Goal: Task Accomplishment & Management: Manage account settings

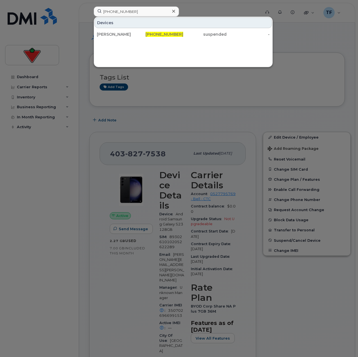
scroll to position [84, 0]
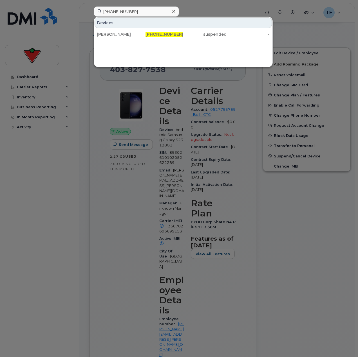
type input "[PHONE_NUMBER]"
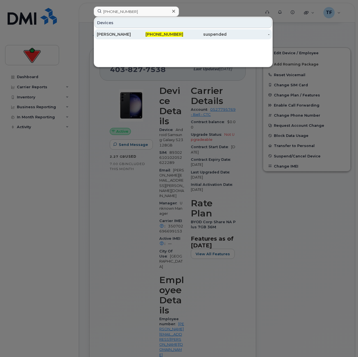
drag, startPoint x: 0, startPoint y: 0, endPoint x: 136, endPoint y: 35, distance: 140.6
click at [139, 34] on div "Keith Lee" at bounding box center [118, 34] width 43 height 6
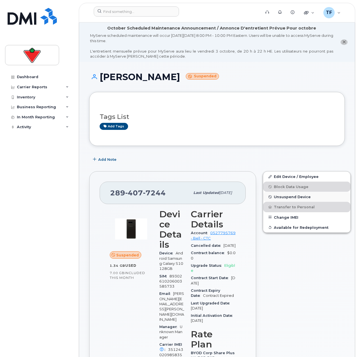
click at [281, 198] on span "Unsuspend Device" at bounding box center [291, 197] width 37 height 4
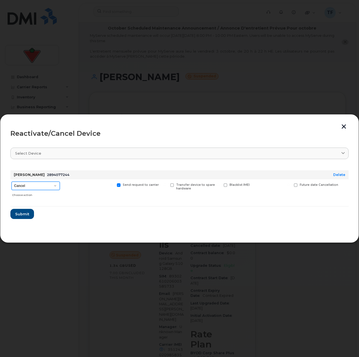
click at [38, 186] on select "Cancel Suspend - Extend Suspension Reactivate" at bounding box center [36, 186] width 48 height 8
drag, startPoint x: 342, startPoint y: 124, endPoint x: 315, endPoint y: 136, distance: 29.7
click at [342, 124] on button "button" at bounding box center [344, 127] width 8 height 6
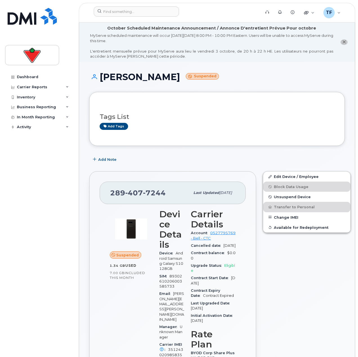
click at [258, 146] on div "Tags List Add tags" at bounding box center [216, 119] width 255 height 54
drag, startPoint x: 127, startPoint y: 40, endPoint x: 149, endPoint y: 43, distance: 22.7
click at [149, 43] on div "MyServe scheduled maintenance will occur on Friday October 3rd, 8:00 PM - 10:00…" at bounding box center [211, 46] width 243 height 26
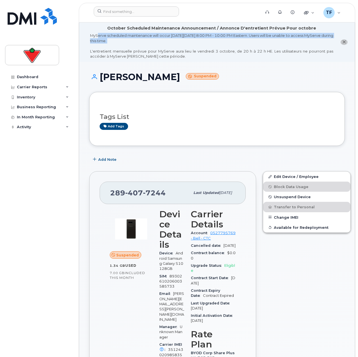
drag, startPoint x: 146, startPoint y: 46, endPoint x: 94, endPoint y: 35, distance: 53.1
click at [94, 35] on div "MyServe scheduled maintenance will occur on Friday October 3rd, 8:00 PM - 10:00…" at bounding box center [211, 46] width 243 height 26
click at [96, 36] on div "MyServe scheduled maintenance will occur on Friday October 3rd, 8:00 PM - 10:00…" at bounding box center [211, 46] width 243 height 26
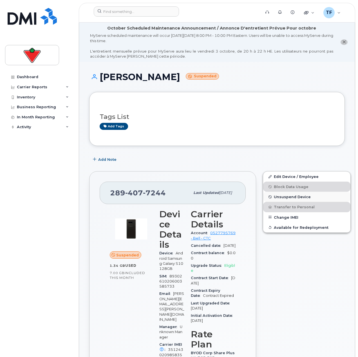
click at [274, 198] on span "Unsuspend Device" at bounding box center [291, 197] width 37 height 4
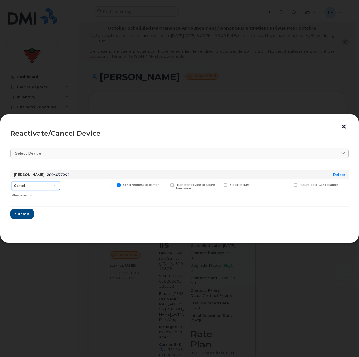
click at [47, 187] on select "Cancel Suspend - Extend Suspension Reactivate" at bounding box center [36, 186] width 48 height 8
select select "[object Object]"
click at [12, 182] on select "Cancel Suspend - Extend Suspension Reactivate" at bounding box center [36, 186] width 48 height 8
click at [72, 222] on section "Select device Type first three symbols or more Keith Lee 2894077244 Delete Canc…" at bounding box center [179, 187] width 338 height 90
click at [71, 188] on span "Available for new activations/redeployments" at bounding box center [90, 186] width 42 height 7
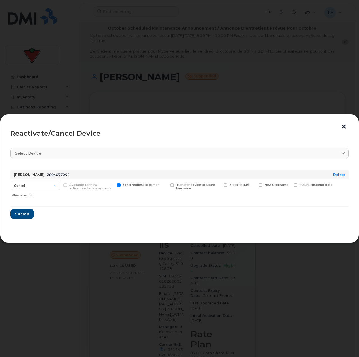
drag, startPoint x: 69, startPoint y: 214, endPoint x: 139, endPoint y: 182, distance: 77.6
click at [69, 214] on form "Keith Lee 2894077244 Delete Cancel Suspend - Extend Suspension Reactivate Choos…" at bounding box center [179, 192] width 338 height 53
click at [340, 123] on div "Reactivate/Cancel Device Select device Type first three symbols or more Keith L…" at bounding box center [179, 178] width 359 height 129
click at [344, 124] on button "button" at bounding box center [344, 127] width 8 height 6
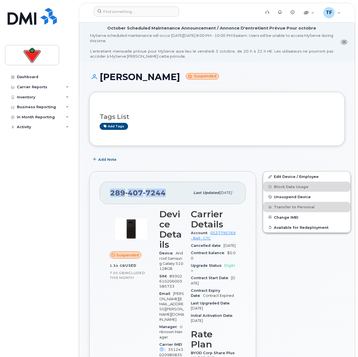
drag, startPoint x: 165, startPoint y: 194, endPoint x: 104, endPoint y: 195, distance: 61.3
click at [104, 195] on div "289 407 7244 Last updated Sep 22, 2025" at bounding box center [172, 193] width 146 height 22
copy span "289 407 7244"
click at [145, 17] on div at bounding box center [175, 12] width 172 height 12
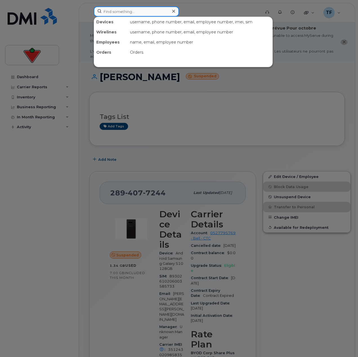
click at [145, 12] on input at bounding box center [136, 11] width 85 height 10
paste input "437-433-5733"
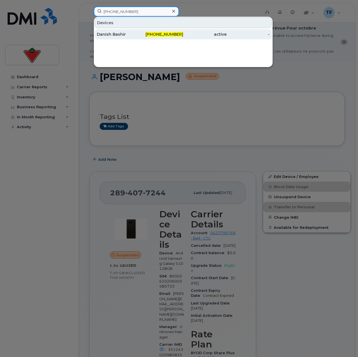
type input "437-433-5733"
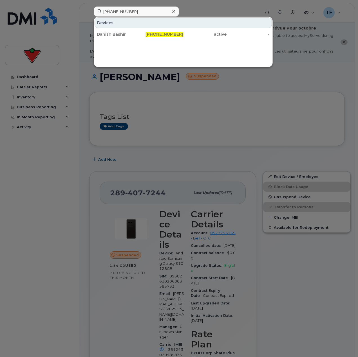
drag, startPoint x: 146, startPoint y: 34, endPoint x: 147, endPoint y: 41, distance: 6.8
click at [146, 34] on div "437-433-5733" at bounding box center [161, 34] width 43 height 6
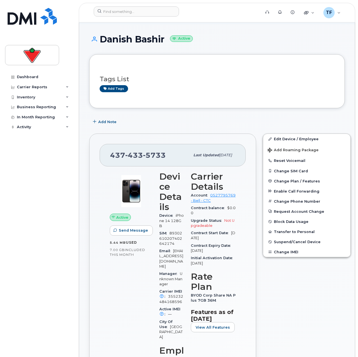
scroll to position [84, 0]
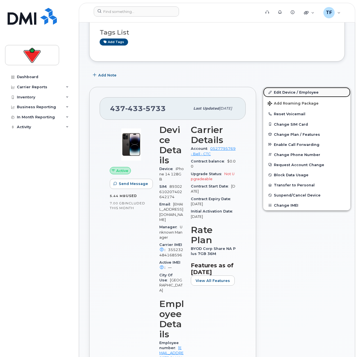
click at [290, 91] on link "Edit Device / Employee" at bounding box center [306, 92] width 87 height 10
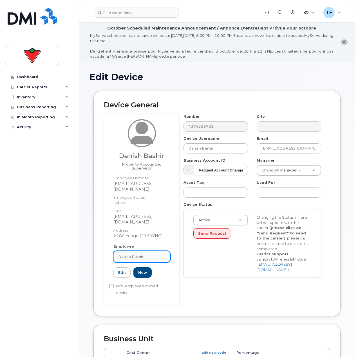
click at [135, 251] on link "Danish Bashir" at bounding box center [141, 256] width 57 height 11
click at [138, 266] on input "text" at bounding box center [136, 270] width 38 height 9
paste input "Evgene Yagelsky"
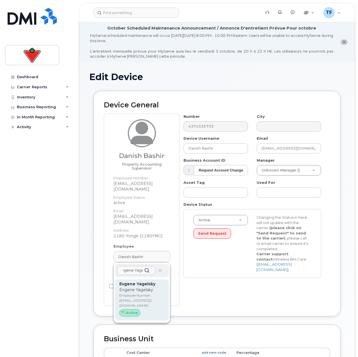
type input "Evgene Yagelsky"
click at [135, 287] on p "Evgene Yagelsky" at bounding box center [141, 290] width 45 height 6
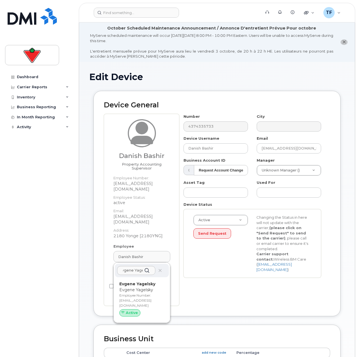
type input "evgene.yagelsky@ctreit.com"
type input "Evgene Yagelsky"
type input "evgene.yagelsky@ctreit.com"
type input "618154"
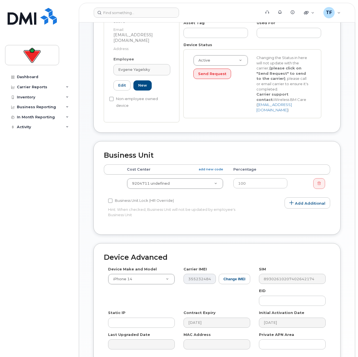
scroll to position [208, 0]
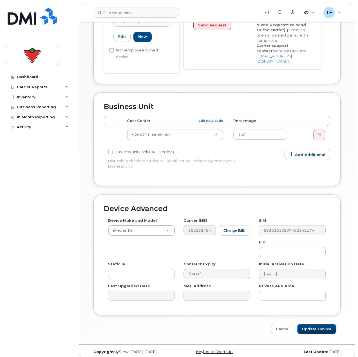
drag, startPoint x: 311, startPoint y: 319, endPoint x: 316, endPoint y: 314, distance: 7.2
click at [311, 324] on input "Update Device" at bounding box center [316, 329] width 39 height 10
type input "Saving..."
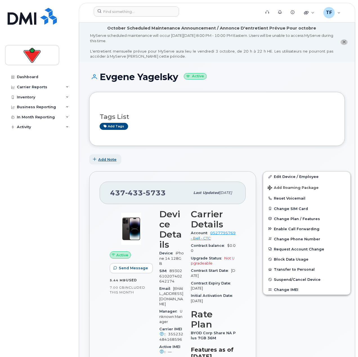
click at [100, 162] on button "Add Note" at bounding box center [105, 159] width 32 height 10
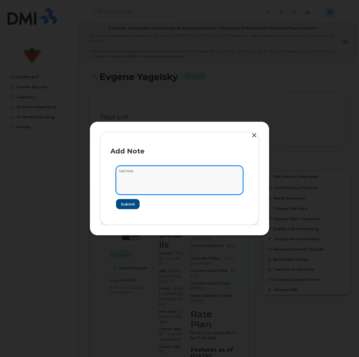
click at [135, 180] on textarea at bounding box center [179, 180] width 127 height 29
paste textarea "Evgene Yagelsky"
type textarea "Updated from"
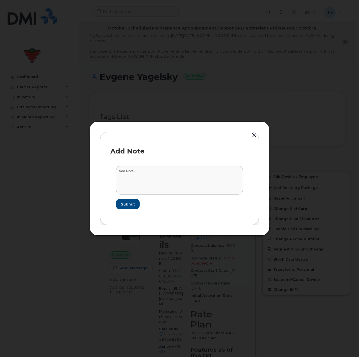
click at [257, 135] on button "button" at bounding box center [254, 136] width 8 height 8
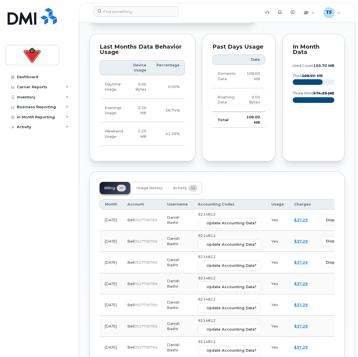
scroll to position [646, 0]
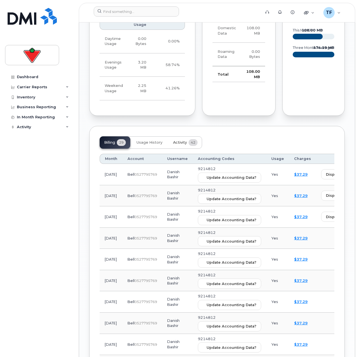
click at [178, 136] on button "Activity 42" at bounding box center [184, 142] width 33 height 12
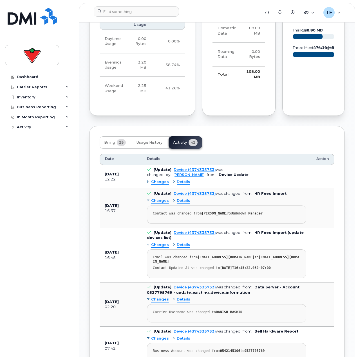
click at [181, 179] on span "Details" at bounding box center [183, 181] width 13 height 5
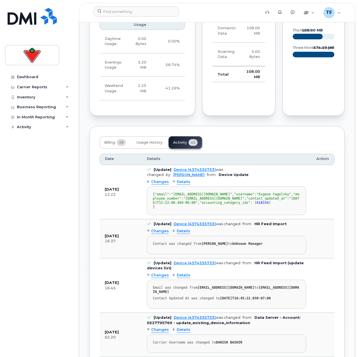
click at [162, 179] on span "Changes" at bounding box center [160, 181] width 18 height 5
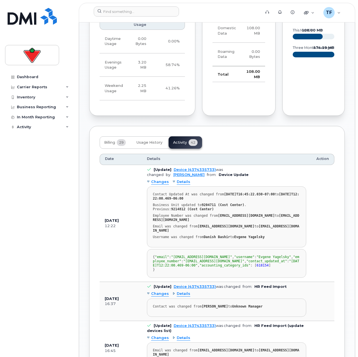
click at [162, 179] on span "Changes" at bounding box center [160, 181] width 18 height 5
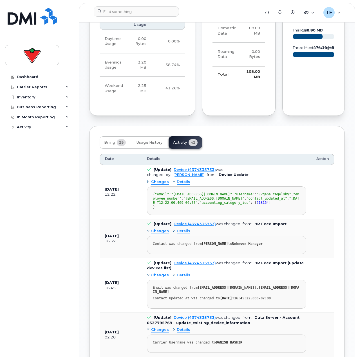
click at [178, 179] on span "Details" at bounding box center [183, 181] width 13 height 5
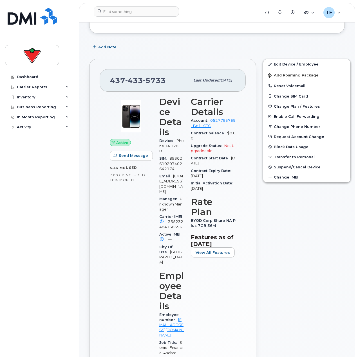
scroll to position [0, 0]
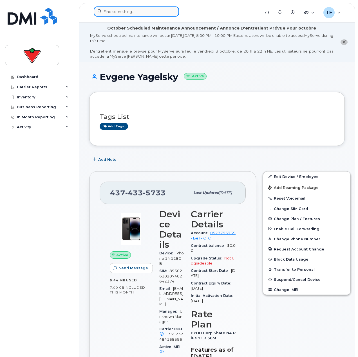
click at [144, 10] on input at bounding box center [136, 11] width 85 height 10
paste input "Mussa Tes"
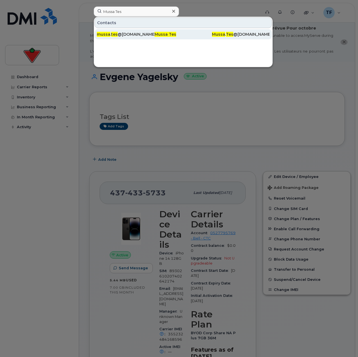
click at [195, 36] on div "Mussa Tes" at bounding box center [183, 34] width 58 height 6
click at [137, 36] on div "mussa . tes @partsource.ca" at bounding box center [126, 34] width 58 height 6
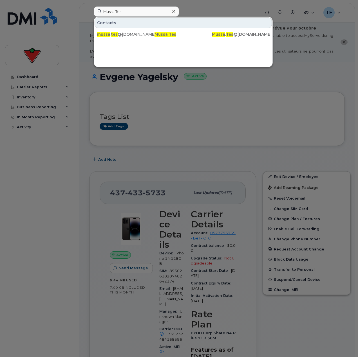
click at [140, 135] on div at bounding box center [179, 178] width 358 height 357
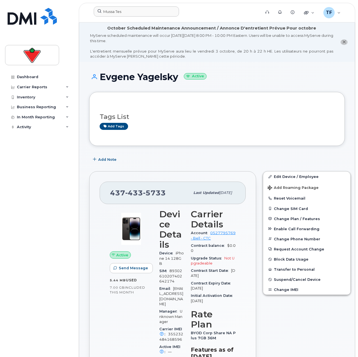
click at [343, 42] on icon "close notification" at bounding box center [344, 42] width 4 height 4
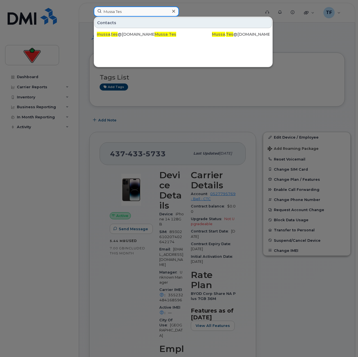
click at [151, 15] on input "Mussa Tes" at bounding box center [136, 11] width 85 height 10
paste input "Judy.Robins"
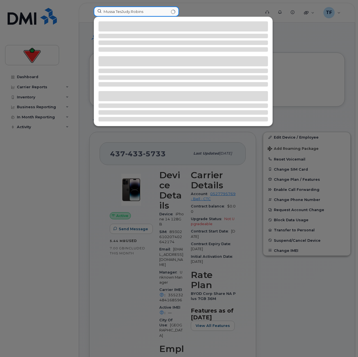
paste input
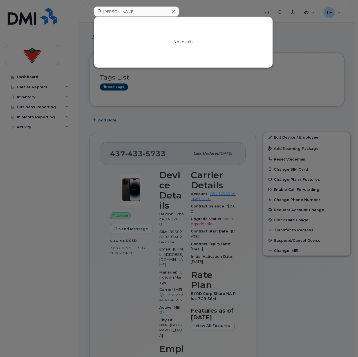
click at [277, 118] on div at bounding box center [179, 178] width 358 height 357
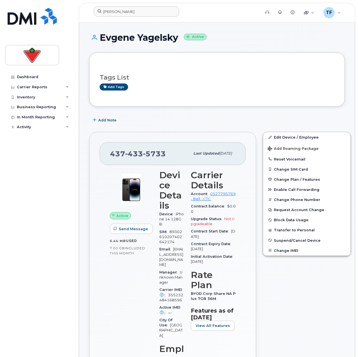
click at [143, 13] on input "Judy Robins" at bounding box center [136, 11] width 85 height 10
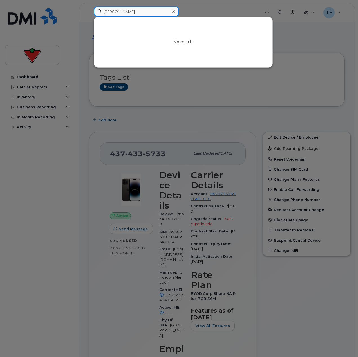
paste input "780-839-9168"
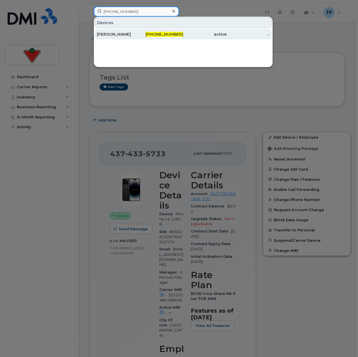
type input "780-839-9168"
click at [161, 35] on span "780-839-9168" at bounding box center [164, 34] width 38 height 5
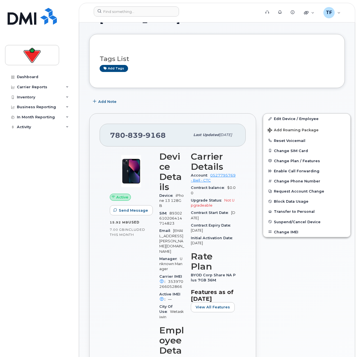
scroll to position [56, 0]
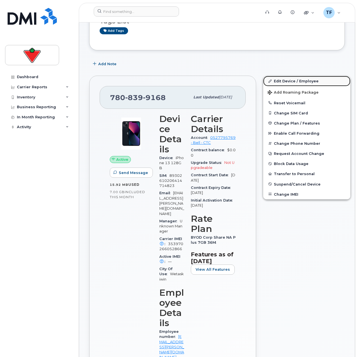
click at [282, 82] on link "Edit Device / Employee" at bounding box center [306, 81] width 87 height 10
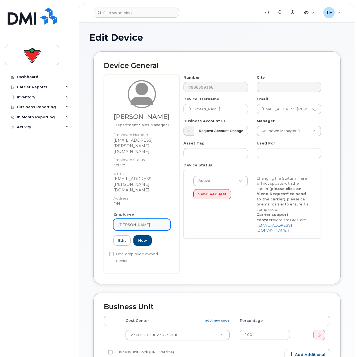
click at [131, 222] on span "Chaynoa Chanin" at bounding box center [134, 224] width 32 height 5
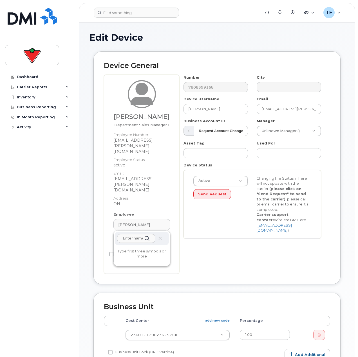
click at [136, 234] on input "text" at bounding box center [136, 238] width 38 height 9
drag, startPoint x: 140, startPoint y: 218, endPoint x: 166, endPoint y: 227, distance: 28.1
click at [160, 232] on div "[PERSON_NAME]" at bounding box center [142, 238] width 54 height 13
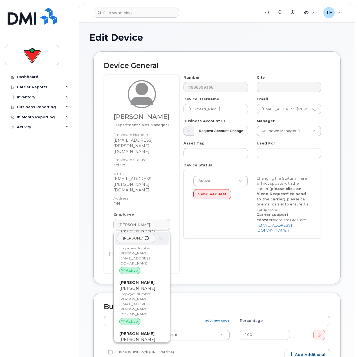
scroll to position [410, 0]
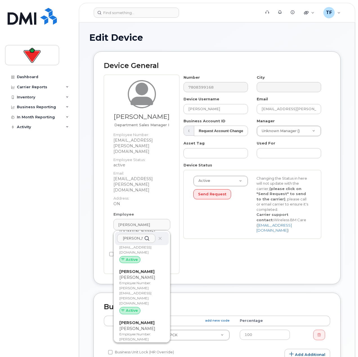
type input "justin m"
click at [100, 248] on div "Device General Chaynoa Chanin Department Sales Manager I Employee Number: chayn…" at bounding box center [216, 167] width 247 height 233
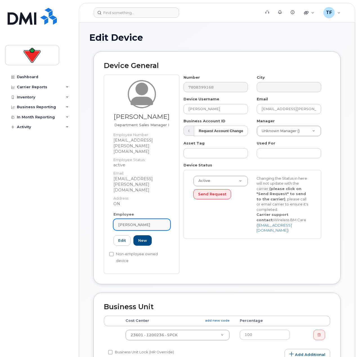
click at [150, 222] on div "Chaynoa Chanin" at bounding box center [141, 224] width 47 height 5
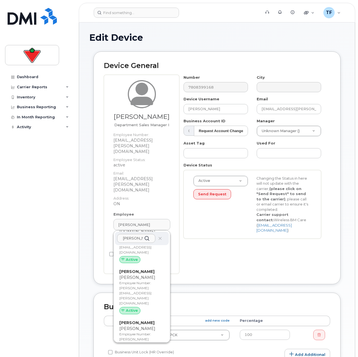
click at [155, 232] on div "justin m" at bounding box center [142, 238] width 54 height 13
click at [159, 237] on icon at bounding box center [160, 239] width 4 height 4
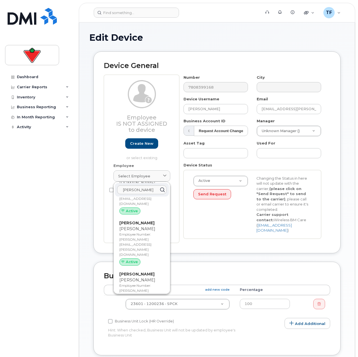
click at [88, 176] on div "Edit Device Device General Employee Is not assigned to device Create new or sel…" at bounding box center [216, 267] width 275 height 491
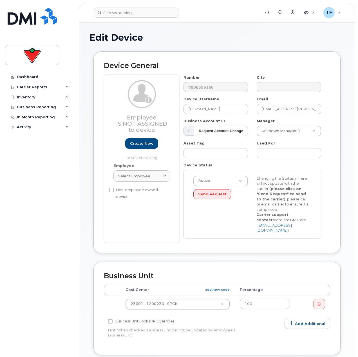
click at [139, 190] on label "Non-employee owned device" at bounding box center [139, 193] width 61 height 13
click at [114, 190] on input "Non-employee owned device" at bounding box center [111, 190] width 4 height 4
click at [139, 190] on label "Non-employee owned device" at bounding box center [139, 193] width 61 height 13
click at [114, 190] on input "Non-employee owned device" at bounding box center [111, 190] width 4 height 4
checkbox input "false"
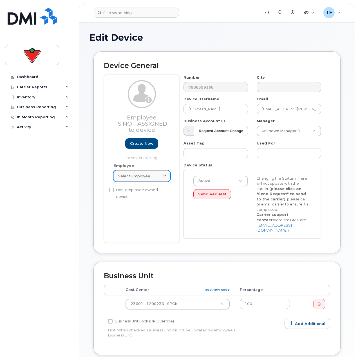
click at [156, 180] on link "Select employee" at bounding box center [141, 175] width 57 height 11
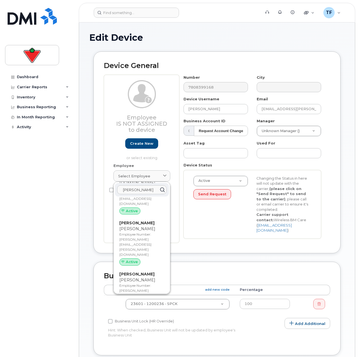
scroll to position [0, 0]
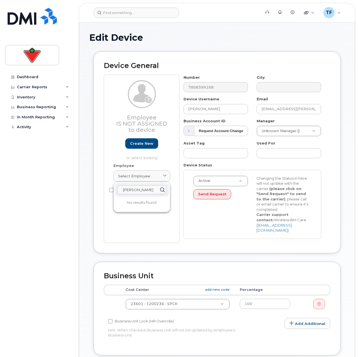
type input "justin mckay"
click at [78, 196] on body "Support Alerts Knowledge Base Quicklinks Suspend / Cancel Device Change SIM Car…" at bounding box center [179, 265] width 358 height 531
drag, startPoint x: 229, startPoint y: 109, endPoint x: 185, endPoint y: 114, distance: 44.0
click at [185, 114] on input "Chayona Chanin" at bounding box center [215, 109] width 64 height 10
type input "Justin McKay"
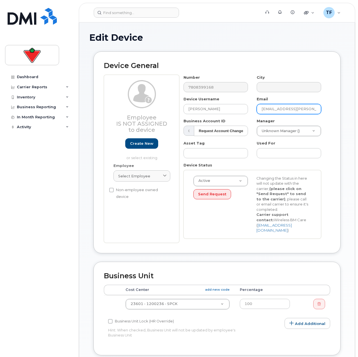
click at [291, 109] on input "Chaynoa.Chanin@sportchek.ca" at bounding box center [288, 109] width 64 height 10
paste input "Justin.Mckay"
type input "Justin.Mckay@sportchek.ca"
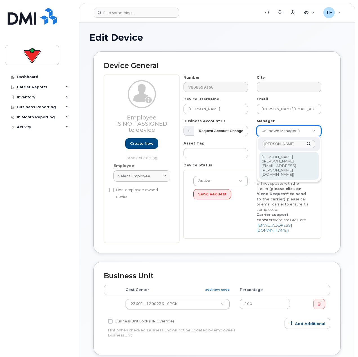
type input "chris owe"
type input "1013308"
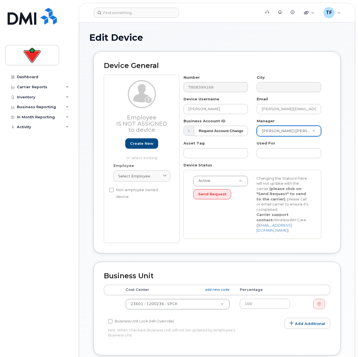
click at [336, 162] on div "Device General Employee Is not assigned to device Create new or select existing…" at bounding box center [216, 152] width 247 height 202
click at [90, 207] on div "Device General Employee Is not assigned to device Create new or select existing…" at bounding box center [216, 156] width 255 height 210
click at [137, 146] on link "Create new" at bounding box center [141, 143] width 33 height 10
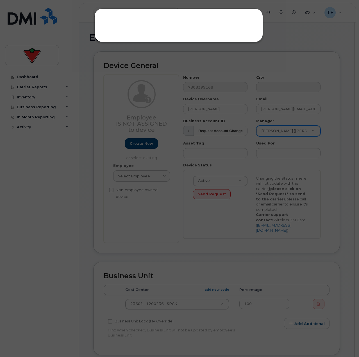
click at [89, 166] on div at bounding box center [179, 178] width 359 height 357
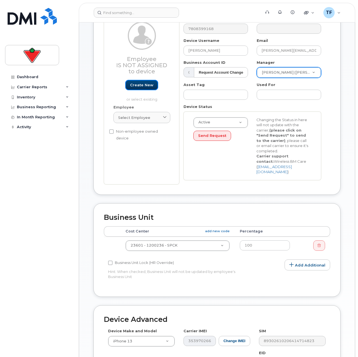
scroll to position [169, 0]
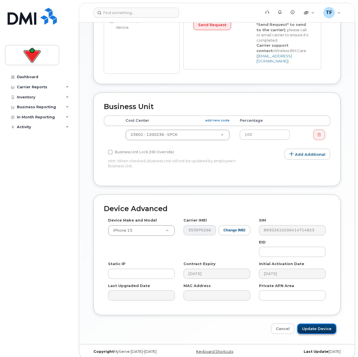
click at [319, 323] on input "Update Device" at bounding box center [316, 328] width 39 height 10
type input "Saving..."
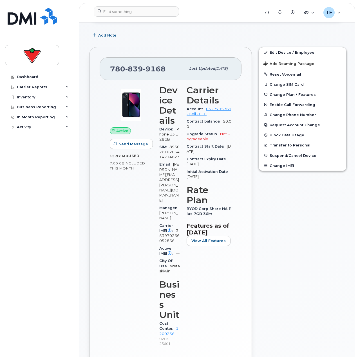
scroll to position [84, 0]
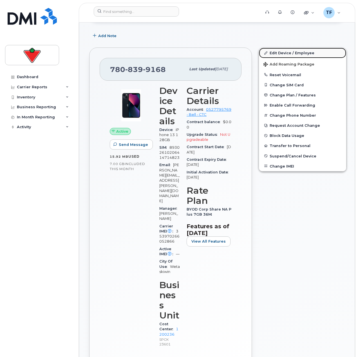
click at [287, 53] on link "Edit Device / Employee" at bounding box center [302, 53] width 87 height 10
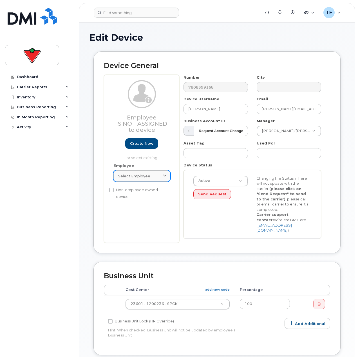
click at [134, 177] on span "Select employee" at bounding box center [134, 175] width 32 height 5
type input "h"
type input "[PERSON_NAME]"
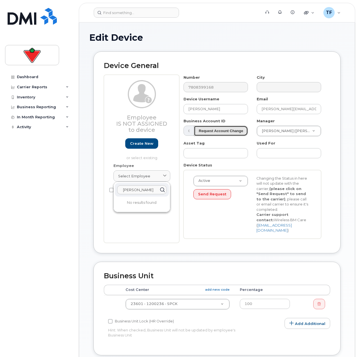
click at [238, 130] on strong "Request Account Change" at bounding box center [220, 131] width 44 height 4
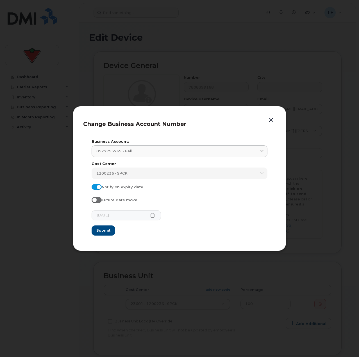
click at [274, 117] on button "button" at bounding box center [271, 120] width 8 height 8
click at [271, 118] on button "button" at bounding box center [271, 120] width 8 height 8
click at [271, 119] on button "button" at bounding box center [271, 120] width 8 height 8
click at [289, 268] on div at bounding box center [179, 178] width 359 height 357
click at [284, 272] on div at bounding box center [179, 178] width 359 height 357
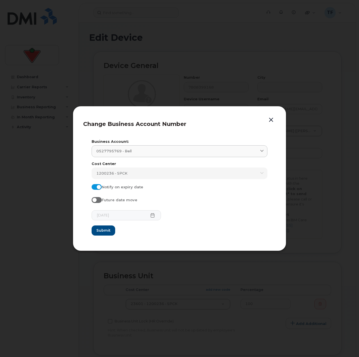
click at [271, 118] on button "button" at bounding box center [271, 120] width 8 height 8
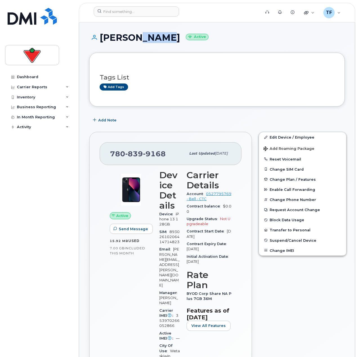
drag, startPoint x: 159, startPoint y: 37, endPoint x: 129, endPoint y: 38, distance: 30.4
click at [129, 38] on h1 "Justin McKay Active" at bounding box center [216, 38] width 255 height 10
drag, startPoint x: 161, startPoint y: 37, endPoint x: 103, endPoint y: 37, distance: 58.5
click at [103, 37] on h1 "Justin McKay Active" at bounding box center [216, 38] width 255 height 10
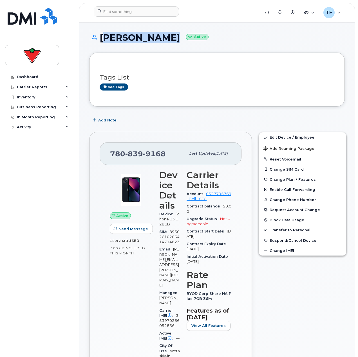
drag, startPoint x: 101, startPoint y: 37, endPoint x: 161, endPoint y: 43, distance: 60.5
click at [161, 43] on div "Justin McKay Active" at bounding box center [216, 43] width 255 height 20
copy h1 "Justin McKay"
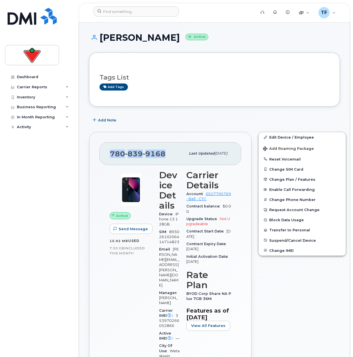
drag, startPoint x: 164, startPoint y: 152, endPoint x: 89, endPoint y: 154, distance: 75.3
click at [89, 154] on div "780 839 9168 Last updated Sep 23, 2025 Active Send Message 15.92 MB  used 7.00 …" at bounding box center [170, 301] width 169 height 347
copy span "780 839 9168"
drag, startPoint x: 282, startPoint y: 84, endPoint x: 271, endPoint y: 91, distance: 12.9
click at [282, 84] on div "Add tags" at bounding box center [211, 86] width 225 height 7
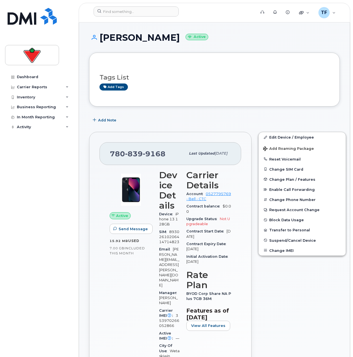
click at [27, 264] on div "Dashboard Carrier Reports Monthly Billing Data Daily Data Pooling Data Behavior…" at bounding box center [39, 210] width 69 height 277
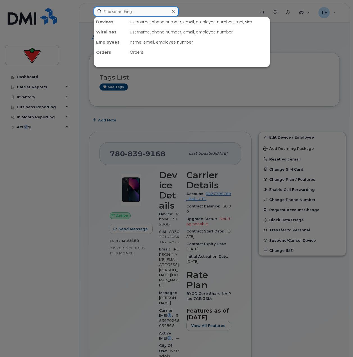
click at [159, 10] on input at bounding box center [136, 11] width 85 height 10
paste input "416-735-3270"
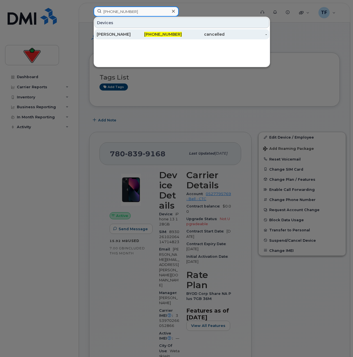
type input "416-735-3270"
click at [168, 36] on span "416-735-3270" at bounding box center [163, 34] width 38 height 5
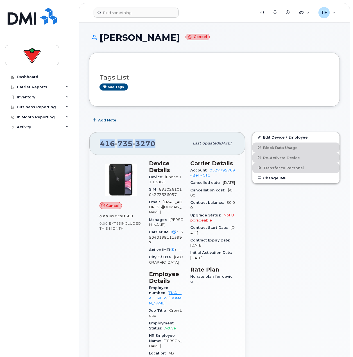
drag, startPoint x: 154, startPoint y: 144, endPoint x: 98, endPoint y: 142, distance: 56.5
click at [98, 142] on div "[PHONE_NUMBER] Last updated [DATE]" at bounding box center [167, 143] width 156 height 22
copy span "[PHONE_NUMBER]"
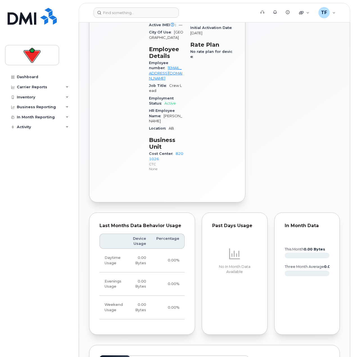
scroll to position [422, 0]
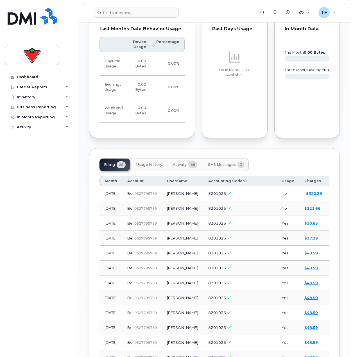
click at [226, 162] on span "SMS Messages" at bounding box center [222, 164] width 28 height 4
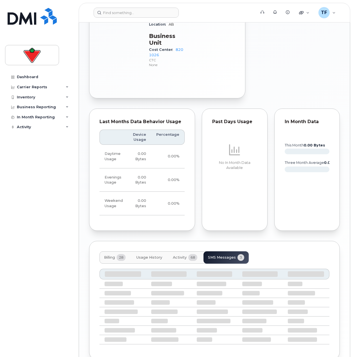
scroll to position [325, 0]
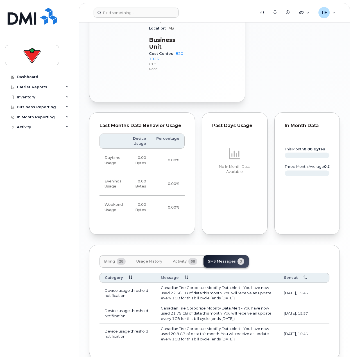
click at [188, 255] on button "Activity 68" at bounding box center [184, 261] width 33 height 12
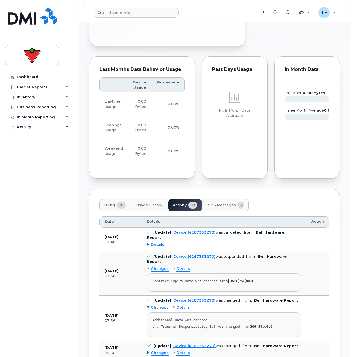
scroll to position [409, 0]
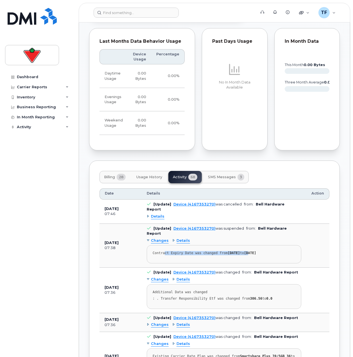
drag, startPoint x: 163, startPoint y: 212, endPoint x: 257, endPoint y: 214, distance: 93.3
click at [255, 251] on div "Contract Expiry Date was changed from [DATE] to [DATE]" at bounding box center [224, 253] width 143 height 4
click at [257, 251] on div "Contract Expiry Date was changed from [DATE] to [DATE]" at bounding box center [224, 253] width 143 height 4
drag, startPoint x: 269, startPoint y: 211, endPoint x: 166, endPoint y: 213, distance: 102.6
click at [166, 251] on div "Contract Expiry Date was changed from [DATE] to [DATE]" at bounding box center [224, 253] width 143 height 4
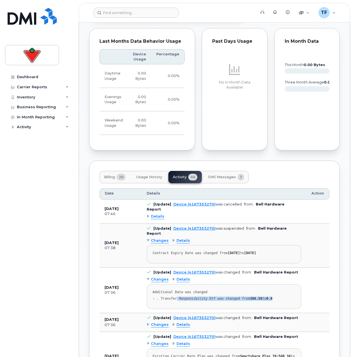
drag, startPoint x: 175, startPoint y: 259, endPoint x: 272, endPoint y: 253, distance: 98.0
click at [272, 284] on pre "Additional Data was changed : . Transfer Responsibility Etf was changed from 30…" at bounding box center [224, 296] width 155 height 25
click at [272, 290] on div "Additional Data was changed" at bounding box center [224, 292] width 143 height 4
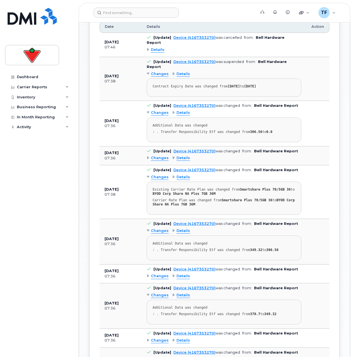
scroll to position [634, 0]
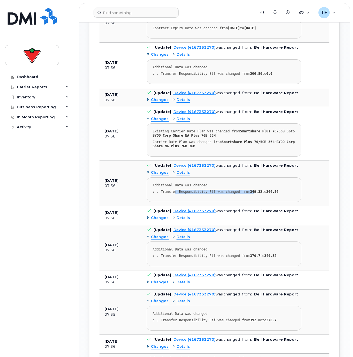
drag, startPoint x: 173, startPoint y: 150, endPoint x: 279, endPoint y: 153, distance: 105.7
click at [253, 190] on div ": . Transfer Responsibility Etf was changed from 349.32 to 306.56" at bounding box center [224, 192] width 143 height 4
click at [280, 177] on pre "Additional Data was changed : . Transfer Responsibility Etf was changed from 34…" at bounding box center [224, 189] width 155 height 25
drag, startPoint x: 280, startPoint y: 148, endPoint x: 177, endPoint y: 147, distance: 103.1
click at [177, 177] on pre "Additional Data was changed : . Transfer Responsibility Etf was changed from 34…" at bounding box center [224, 189] width 155 height 25
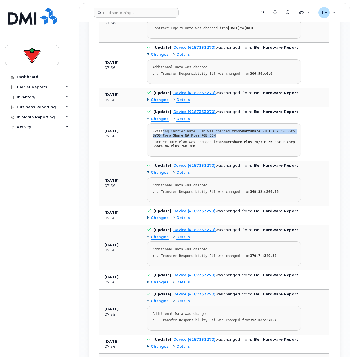
drag, startPoint x: 161, startPoint y: 89, endPoint x: 287, endPoint y: 96, distance: 126.1
click at [287, 129] on div "Existing Carrier Rate Plan was changed from Smartshare Plus 70/5GB 36 to BYOD C…" at bounding box center [224, 133] width 143 height 8
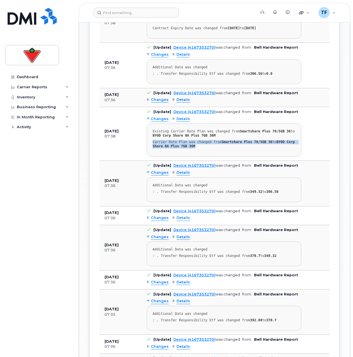
drag, startPoint x: 259, startPoint y: 105, endPoint x: 215, endPoint y: 96, distance: 44.7
click at [215, 123] on pre "Existing Carrier Rate Plan was changed from Smartshare Plus 70/5GB 36 to BYOD C…" at bounding box center [224, 139] width 155 height 33
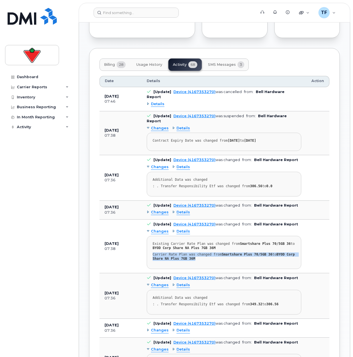
scroll to position [381, 0]
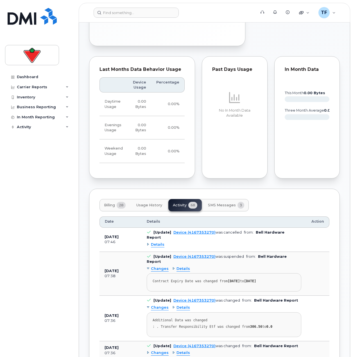
click at [111, 203] on span "Billing" at bounding box center [109, 205] width 11 height 4
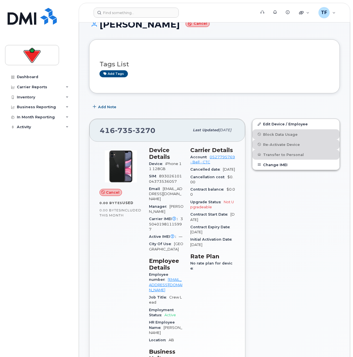
scroll to position [0, 0]
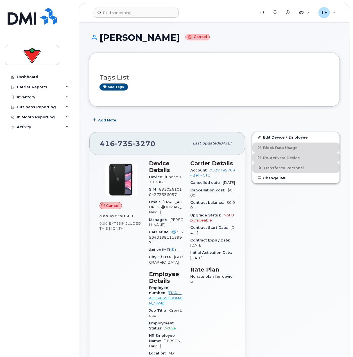
drag, startPoint x: 102, startPoint y: 39, endPoint x: 184, endPoint y: 41, distance: 81.8
click at [184, 41] on h1 "[PERSON_NAME]" at bounding box center [214, 38] width 251 height 10
copy h1 "[PERSON_NAME]"
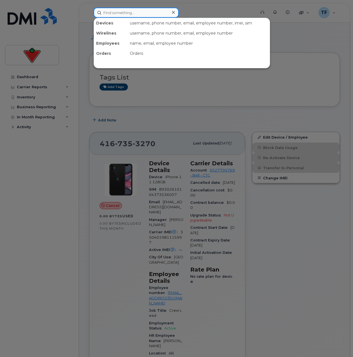
click at [145, 10] on input at bounding box center [136, 13] width 85 height 10
click at [198, 80] on div at bounding box center [176, 178] width 353 height 357
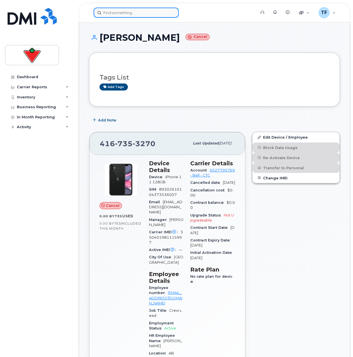
click at [170, 13] on div at bounding box center [136, 13] width 85 height 10
paste input "[PERSON_NAME]"
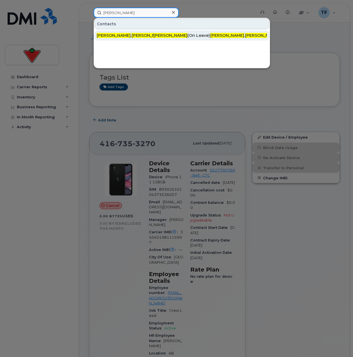
type input "[PERSON_NAME]"
click at [186, 39] on div "[PERSON_NAME] (On Leave)" at bounding box center [181, 35] width 57 height 10
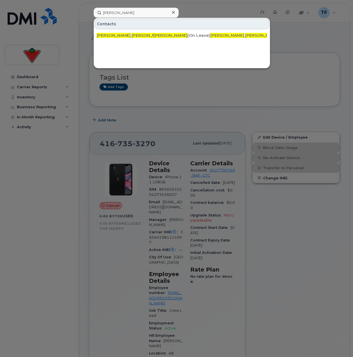
click at [129, 29] on div "Contacts [PERSON_NAME] . [PERSON_NAME] @[DOMAIN_NAME] [PERSON_NAME] (On Leave) …" at bounding box center [182, 29] width 176 height 23
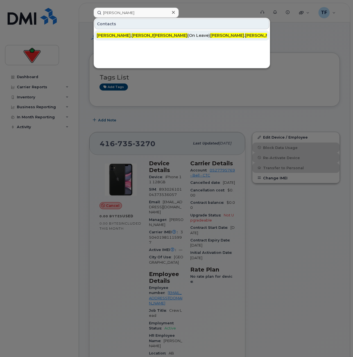
click at [126, 36] on div "[PERSON_NAME] . [PERSON_NAME] @[DOMAIN_NAME]" at bounding box center [125, 36] width 57 height 6
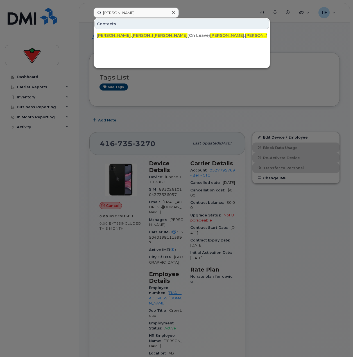
click at [42, 234] on div at bounding box center [176, 178] width 353 height 357
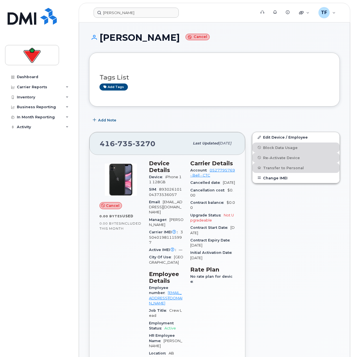
drag, startPoint x: 22, startPoint y: 213, endPoint x: 84, endPoint y: 193, distance: 65.6
click at [22, 213] on div "Dashboard Carrier Reports Monthly Billing Data Daily Data Pooling Data Behavior…" at bounding box center [39, 210] width 69 height 277
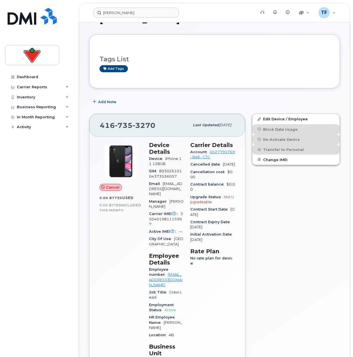
scroll to position [28, 0]
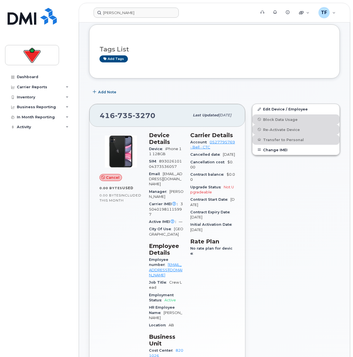
drag, startPoint x: 213, startPoint y: 172, endPoint x: 197, endPoint y: 169, distance: 16.9
click at [197, 158] on div "Cancelled date Nov 30, 2024" at bounding box center [212, 154] width 45 height 7
click at [224, 171] on div "Cancellation cost $0.00" at bounding box center [212, 165] width 45 height 13
drag, startPoint x: 222, startPoint y: 205, endPoint x: 205, endPoint y: 198, distance: 19.0
click at [205, 198] on section "Carrier Details Account 0527795769 - Bell - CTC Cancelled date Nov 30, 2024 Can…" at bounding box center [212, 183] width 45 height 102
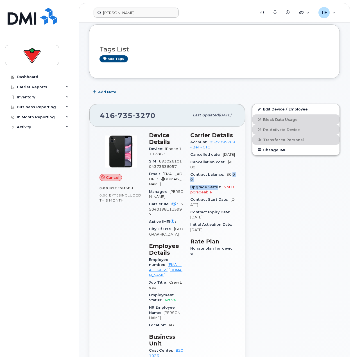
click at [205, 182] on span "$0.00" at bounding box center [212, 176] width 45 height 9
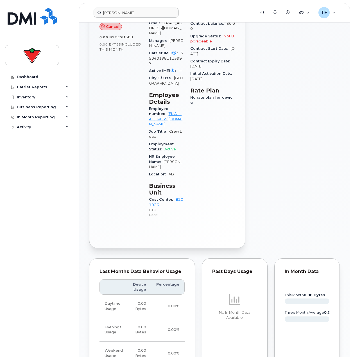
scroll to position [365, 0]
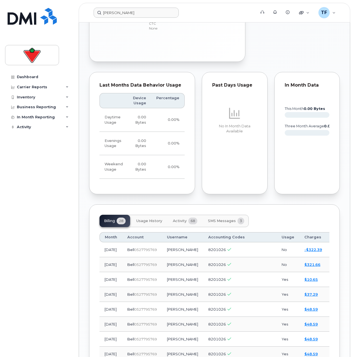
click at [219, 219] on span "SMS Messages" at bounding box center [222, 221] width 28 height 4
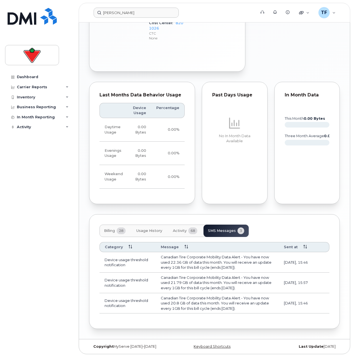
scroll to position [325, 0]
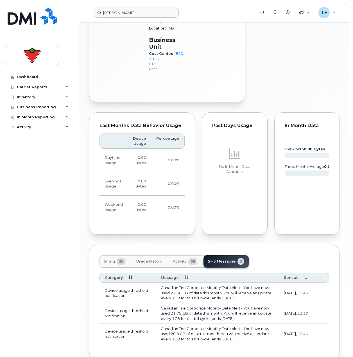
click at [188, 255] on button "Activity 68" at bounding box center [184, 261] width 33 height 12
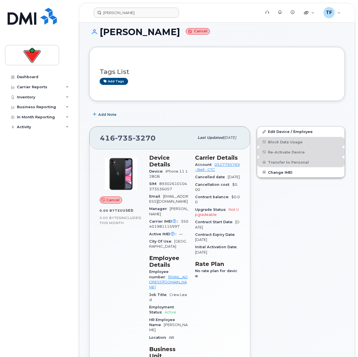
scroll to position [0, 0]
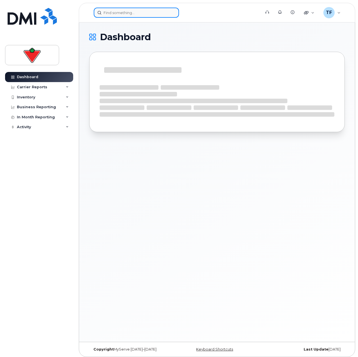
click at [125, 15] on input at bounding box center [136, 13] width 85 height 10
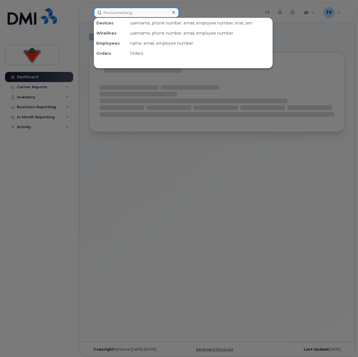
paste input "[PHONE_NUMBER]"
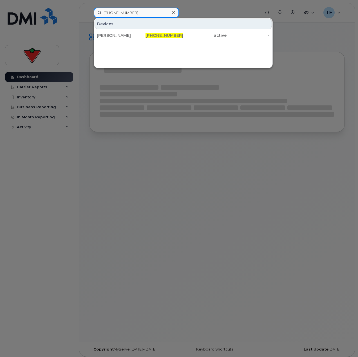
type input "[PHONE_NUMBER]"
click at [144, 40] on div "[PHONE_NUMBER]" at bounding box center [161, 35] width 43 height 10
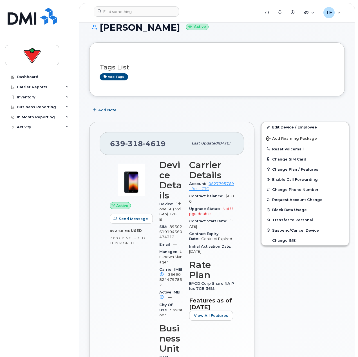
scroll to position [28, 0]
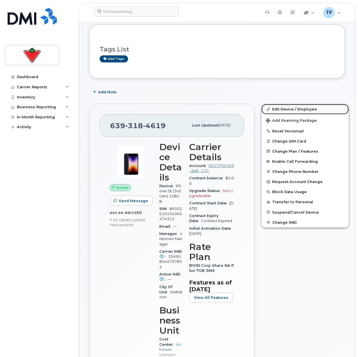
drag, startPoint x: 292, startPoint y: 108, endPoint x: 287, endPoint y: 112, distance: 6.2
click at [292, 108] on link "Edit Device / Employee" at bounding box center [304, 109] width 87 height 10
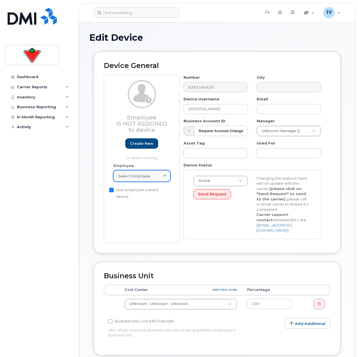
click at [146, 179] on link "Select employee" at bounding box center [141, 175] width 57 height 11
paste input "[PHONE_NUMBER]"
type input "[PHONE_NUMBER]"
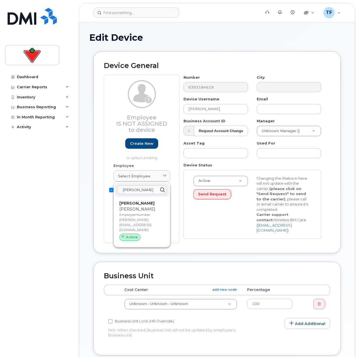
type input "[PERSON_NAME]"
click at [153, 201] on div "[PERSON_NAME] [PERSON_NAME] Employee Number: [PERSON_NAME][EMAIL_ADDRESS][DOMAI…" at bounding box center [142, 222] width 54 height 46
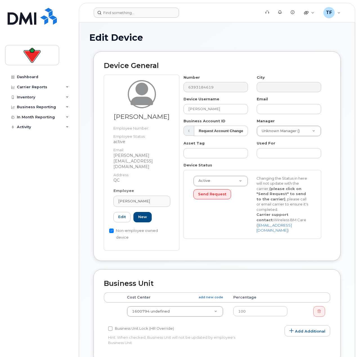
type input "[PERSON_NAME][EMAIL_ADDRESS][DOMAIN_NAME]"
type input "[PERSON_NAME]"
type input "[PERSON_NAME][EMAIL_ADDRESS][DOMAIN_NAME]"
type input "618399"
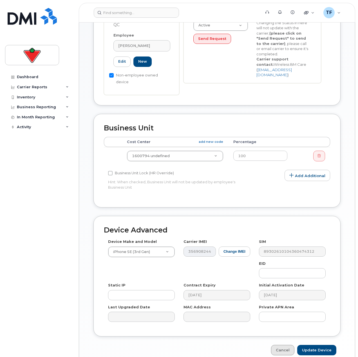
scroll to position [169, 0]
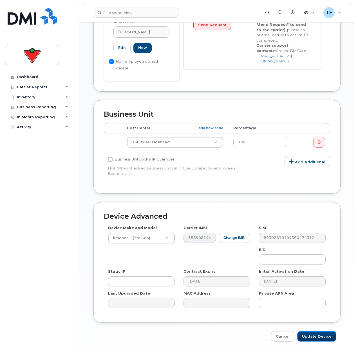
drag, startPoint x: 308, startPoint y: 322, endPoint x: 297, endPoint y: 322, distance: 11.0
click at [308, 331] on input "Update Device" at bounding box center [316, 336] width 39 height 10
type input "Saving..."
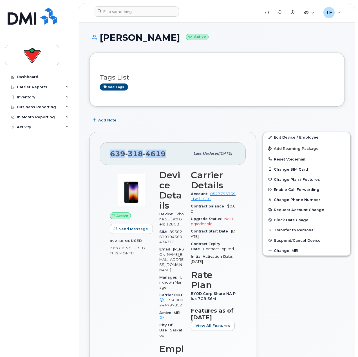
drag, startPoint x: 164, startPoint y: 153, endPoint x: 107, endPoint y: 155, distance: 57.6
click at [107, 155] on div "639 318 4619 Last updated Sep 23, 2025" at bounding box center [172, 153] width 146 height 22
copy span "639 318 4619"
click at [57, 198] on div "Dashboard Carrier Reports Monthly Billing Data Daily Data Pooling Data Behavior…" at bounding box center [39, 210] width 69 height 277
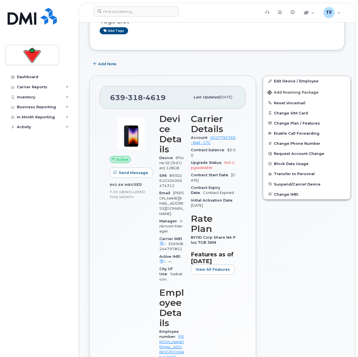
scroll to position [84, 0]
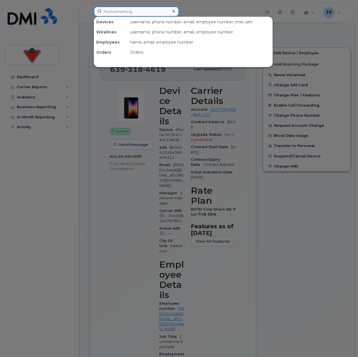
click at [153, 9] on input at bounding box center [136, 11] width 85 height 10
paste input "4373293637"
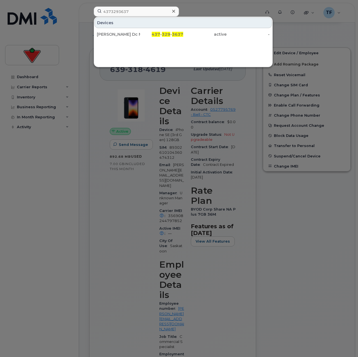
click at [254, 223] on div at bounding box center [179, 178] width 358 height 357
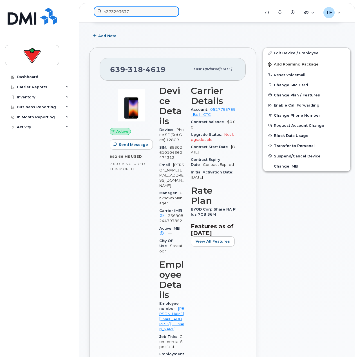
click at [144, 10] on input "4373293637" at bounding box center [136, 11] width 85 height 10
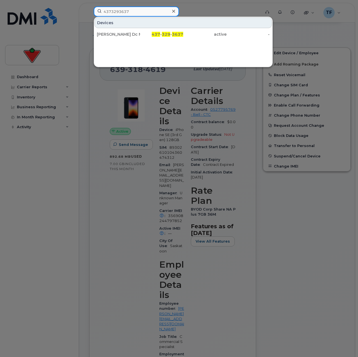
paste input "-433-3672"
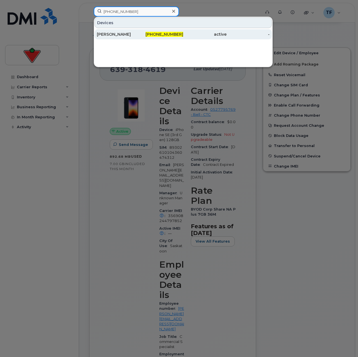
type input "437-433-3672"
click at [136, 35] on div "[PERSON_NAME]" at bounding box center [118, 34] width 43 height 6
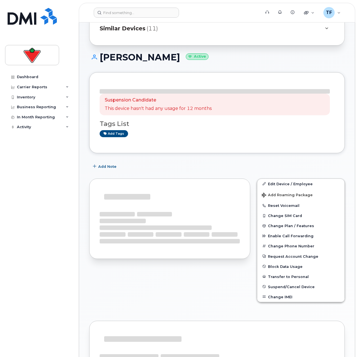
scroll to position [76, 0]
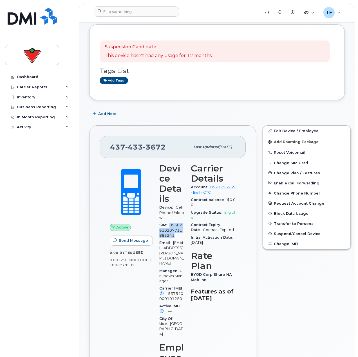
drag, startPoint x: 189, startPoint y: 215, endPoint x: 169, endPoint y: 210, distance: 20.3
click at [169, 221] on div "SIM [TECHNICAL_ID]" at bounding box center [171, 230] width 25 height 18
drag, startPoint x: 296, startPoint y: 285, endPoint x: 292, endPoint y: 277, distance: 8.3
click at [296, 285] on div "Edit Device / Employee Add Roaming Package Reset Voicemail Change SIM Card Chan…" at bounding box center [306, 359] width 94 height 475
click at [259, 294] on div "Edit Device / Employee Add Roaming Package Reset Voicemail Change SIM Card Chan…" at bounding box center [306, 359] width 94 height 475
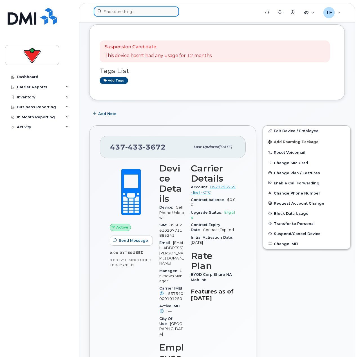
click at [130, 13] on input at bounding box center [136, 11] width 85 height 10
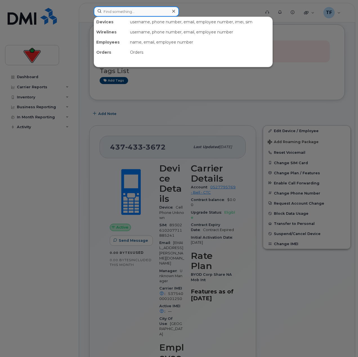
paste input "416-707-2439"
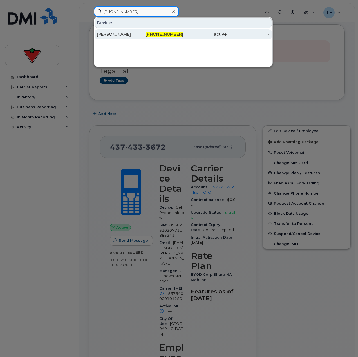
type input "416-707-2439"
click at [134, 32] on div "Philip Beemsterboer" at bounding box center [118, 34] width 43 height 6
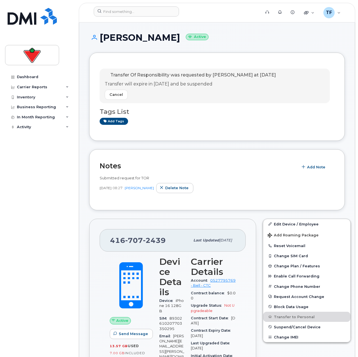
click at [44, 252] on div "Dashboard Carrier Reports Monthly Billing Data Daily Data Pooling Data Behavior…" at bounding box center [39, 210] width 69 height 277
click at [261, 36] on h1 "[PERSON_NAME] Active" at bounding box center [216, 38] width 255 height 10
click at [245, 35] on h1 "[PERSON_NAME] Active" at bounding box center [216, 38] width 255 height 10
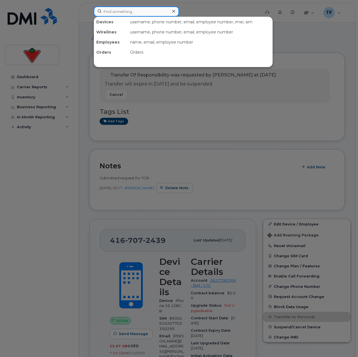
click at [143, 15] on input at bounding box center [136, 11] width 85 height 10
paste input "[PHONE_NUMBER]"
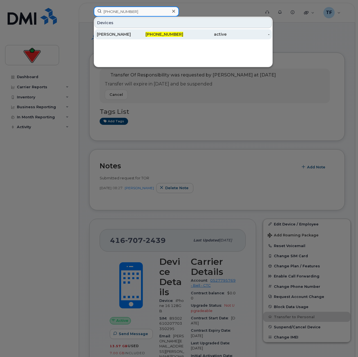
type input "289-968-5401"
click at [153, 35] on span "289-968-5401" at bounding box center [164, 34] width 38 height 5
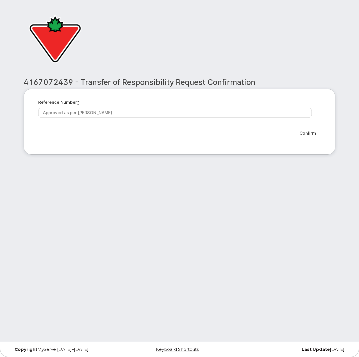
click at [75, 157] on div "4167072439 - Transfer of Responsibility Request Confirmation Reference number *…" at bounding box center [179, 118] width 320 height 90
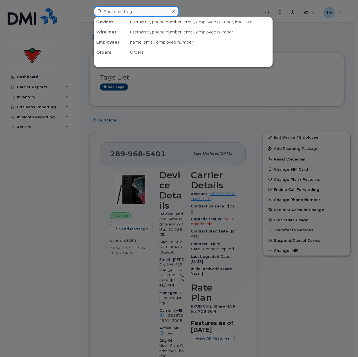
click at [124, 13] on input at bounding box center [136, 11] width 85 height 10
paste input "4373293637"
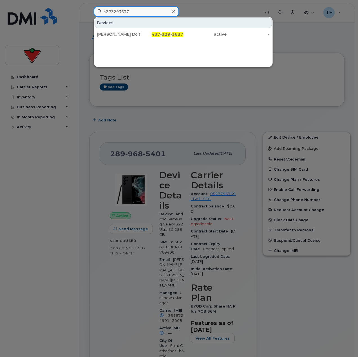
type input "4373293637"
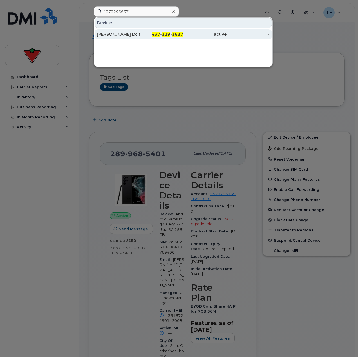
click at [125, 32] on div "[PERSON_NAME] Dc Mdc" at bounding box center [118, 34] width 43 height 6
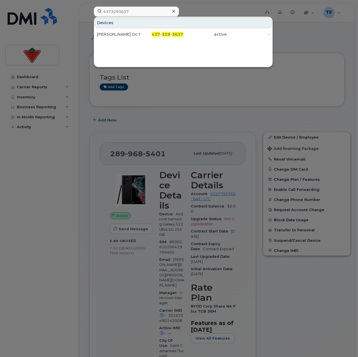
click at [134, 40] on div "Devices Tracy Lown Dc Mdc 437 - 329 - 3637 active -" at bounding box center [183, 42] width 179 height 51
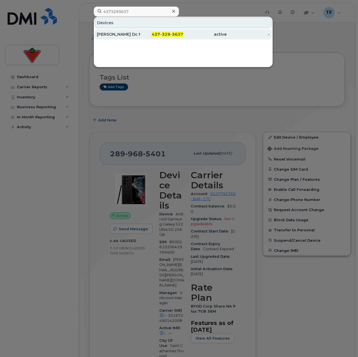
click at [130, 35] on div "Tracy Lown Dc Mdc" at bounding box center [118, 34] width 43 height 6
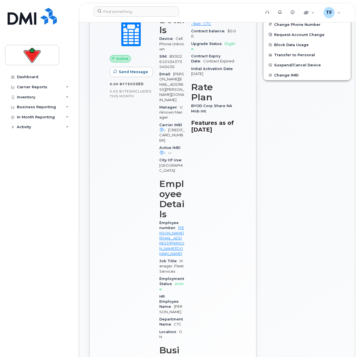
scroll to position [245, 0]
click at [161, 9] on input at bounding box center [136, 11] width 85 height 10
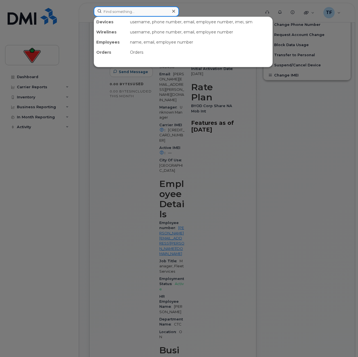
paste input "[PHONE_NUMBER]"
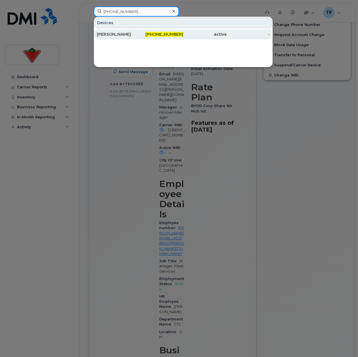
type input "[PHONE_NUMBER]"
click at [144, 32] on div "[PHONE_NUMBER]" at bounding box center [161, 34] width 43 height 6
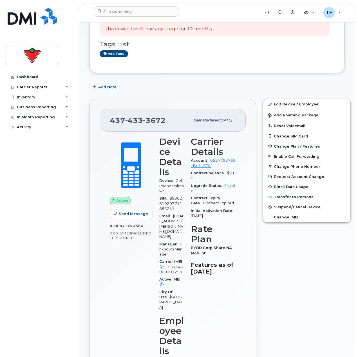
scroll to position [112, 0]
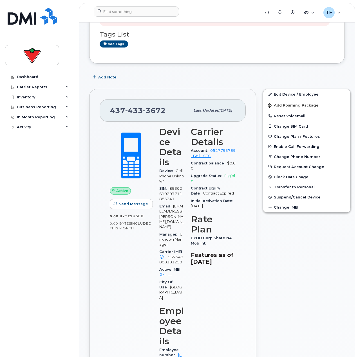
drag, startPoint x: 265, startPoint y: 243, endPoint x: 262, endPoint y: 240, distance: 4.4
click at [265, 243] on div "Edit Device / Employee Add Roaming Package Reset Voicemail Change SIM Card Chan…" at bounding box center [306, 322] width 94 height 475
drag, startPoint x: 167, startPoint y: 110, endPoint x: 110, endPoint y: 109, distance: 57.4
click at [110, 109] on div "437 433 3672" at bounding box center [150, 111] width 80 height 12
copy span "437 433 3672"
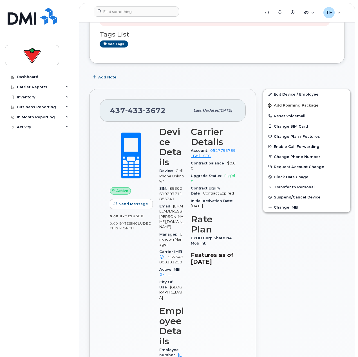
click at [184, 204] on span "[EMAIL_ADDRESS][PERSON_NAME][DOMAIN_NAME]" at bounding box center [171, 216] width 25 height 25
click at [182, 186] on span "89302610207711885241" at bounding box center [170, 193] width 23 height 15
drag, startPoint x: 189, startPoint y: 178, endPoint x: 169, endPoint y: 173, distance: 19.8
click at [169, 185] on div "SIM 89302610207711885241" at bounding box center [171, 194] width 25 height 18
copy span "89302610207711885241"
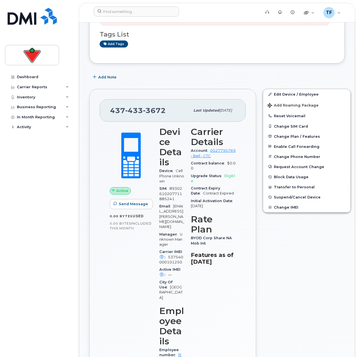
click at [202, 37] on h3 "Tags List" at bounding box center [216, 34] width 234 height 7
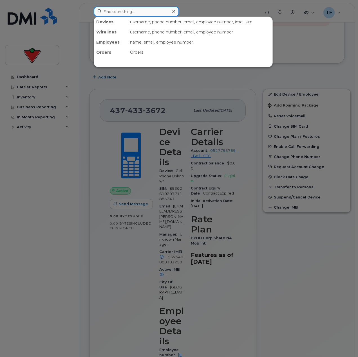
click at [157, 13] on input at bounding box center [136, 11] width 85 height 10
paste input "416-779-6054"
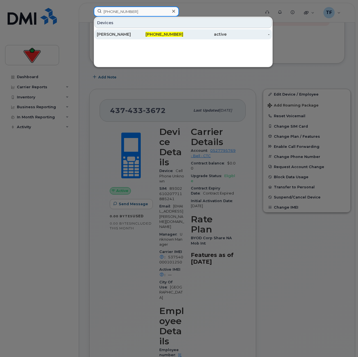
type input "416-779-6054"
click at [145, 34] on div "416-779-6054" at bounding box center [161, 34] width 43 height 6
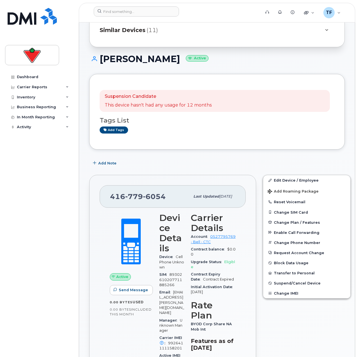
scroll to position [56, 0]
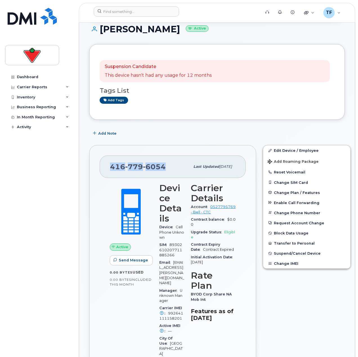
drag, startPoint x: 166, startPoint y: 170, endPoint x: 107, endPoint y: 171, distance: 58.5
click at [107, 171] on div "[PHONE_NUMBER] Last updated [DATE]" at bounding box center [172, 166] width 146 height 22
copy span "[PHONE_NUMBER]"
click at [184, 210] on h3 "Device Details" at bounding box center [171, 203] width 25 height 40
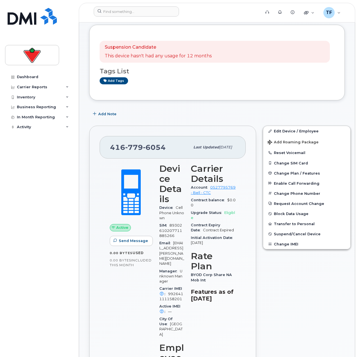
scroll to position [84, 0]
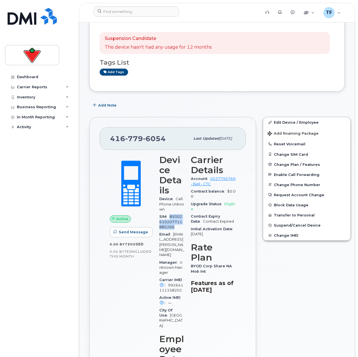
drag, startPoint x: 191, startPoint y: 206, endPoint x: 170, endPoint y: 202, distance: 20.6
click at [170, 213] on div "SIM [TECHNICAL_ID]" at bounding box center [171, 222] width 25 height 18
copy span "89302610207711885266"
click at [283, 266] on div "Edit Device / Employee Add Roaming Package Reset Voicemail Change SIM Card Chan…" at bounding box center [306, 351] width 94 height 475
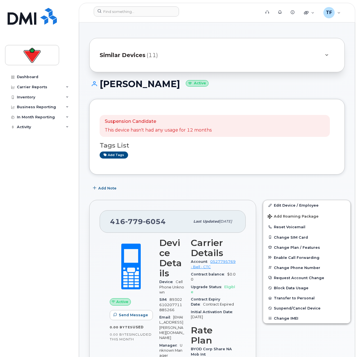
scroll to position [0, 0]
